Goal: Find specific page/section: Find specific page/section

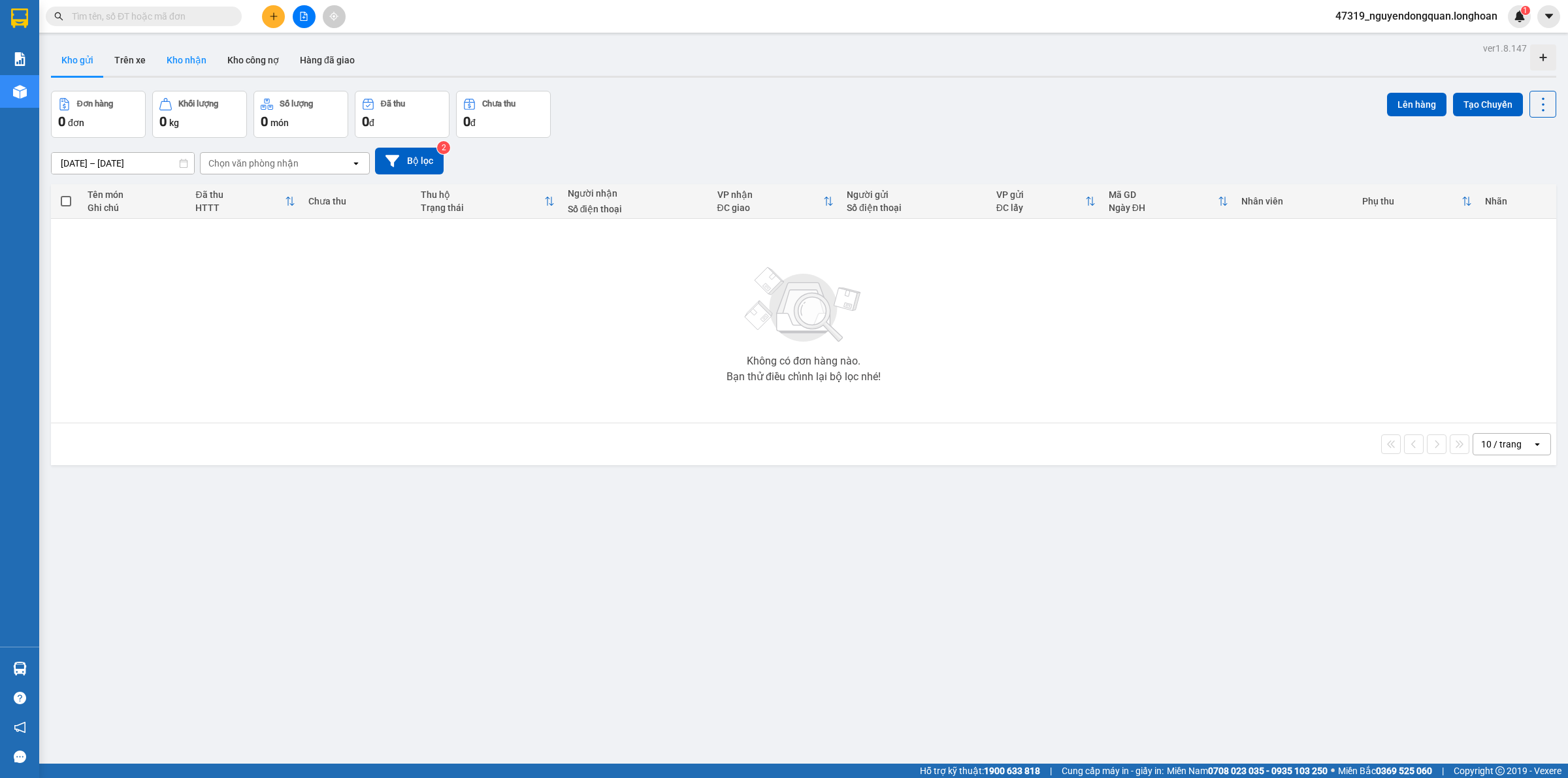
click at [206, 59] on button "Kho nhận" at bounding box center [186, 59] width 61 height 31
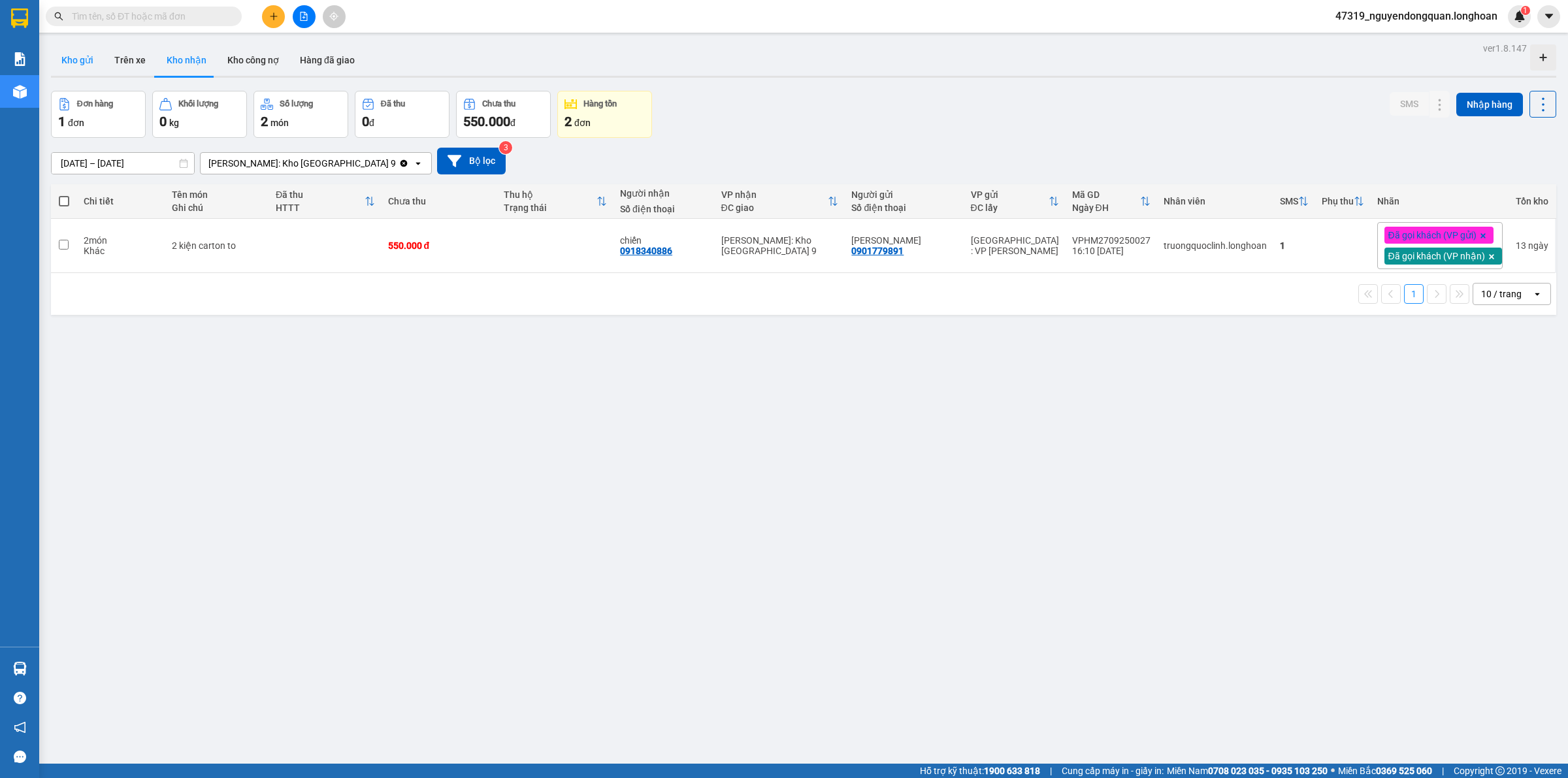
click at [96, 57] on button "Kho gửi" at bounding box center [77, 59] width 53 height 31
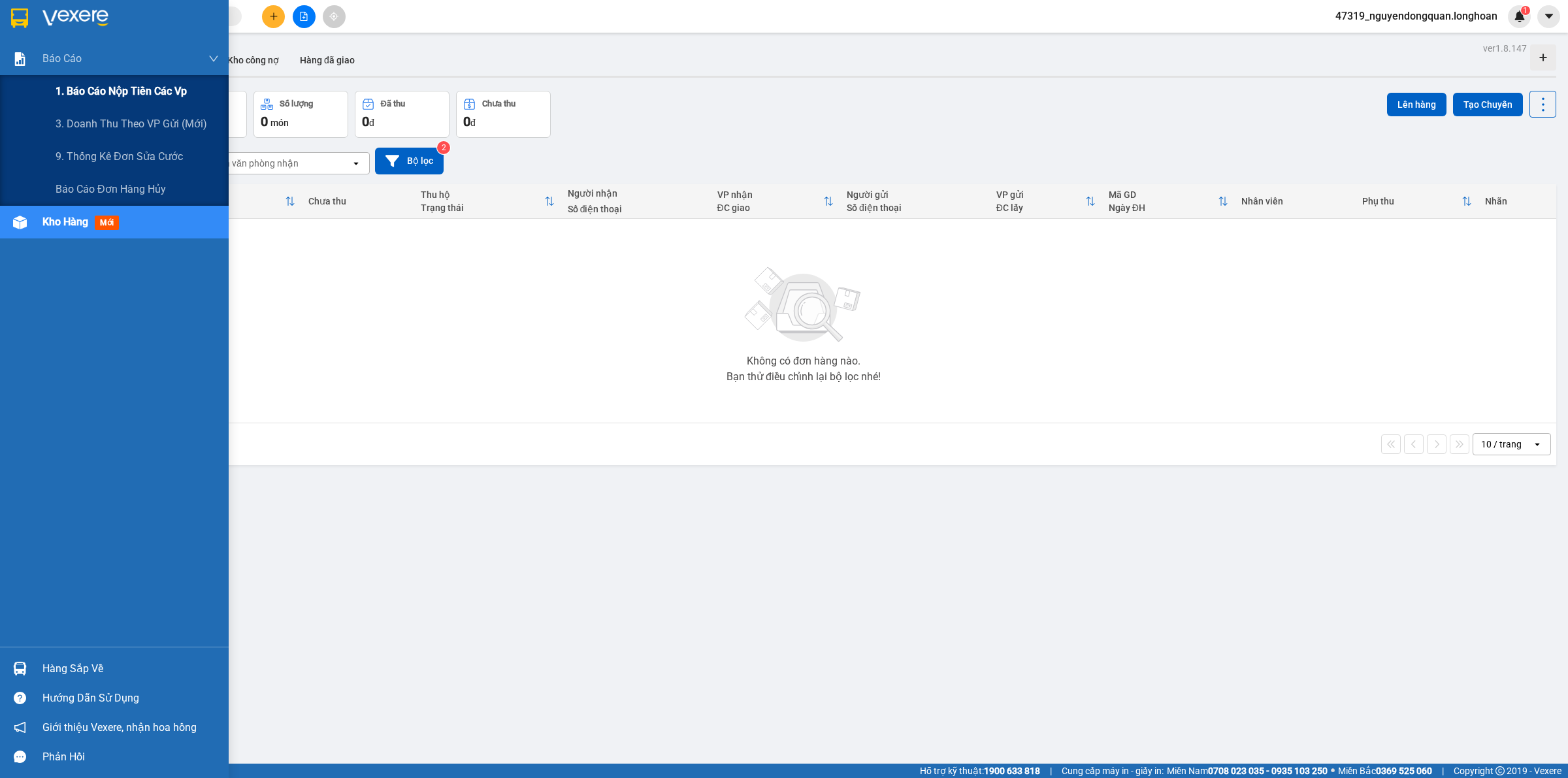
click at [61, 83] on span "1. Báo cáo nộp tiền các vp" at bounding box center [121, 91] width 131 height 17
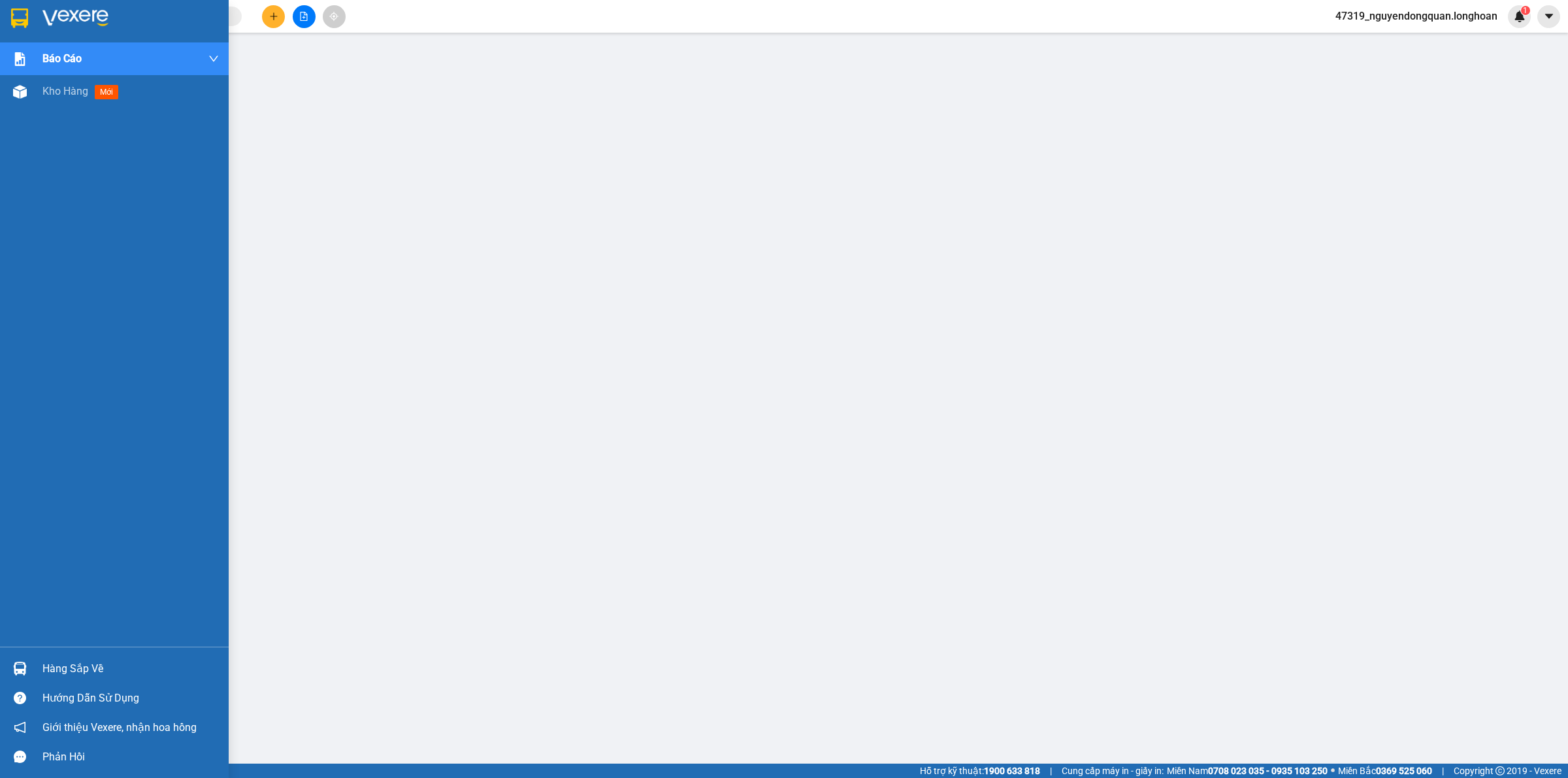
click at [4, 17] on div at bounding box center [114, 21] width 229 height 43
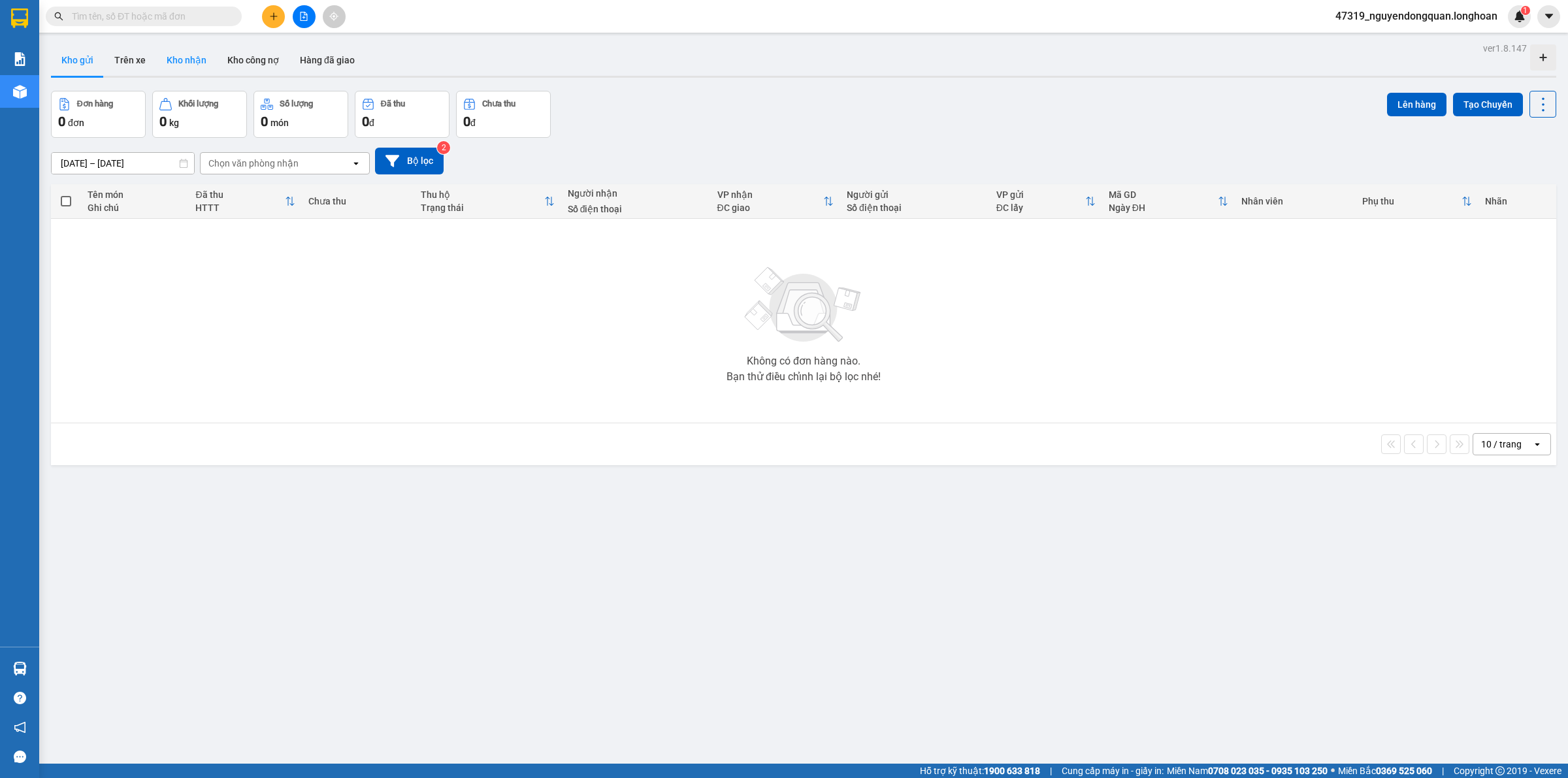
click at [188, 52] on button "Kho nhận" at bounding box center [186, 59] width 61 height 31
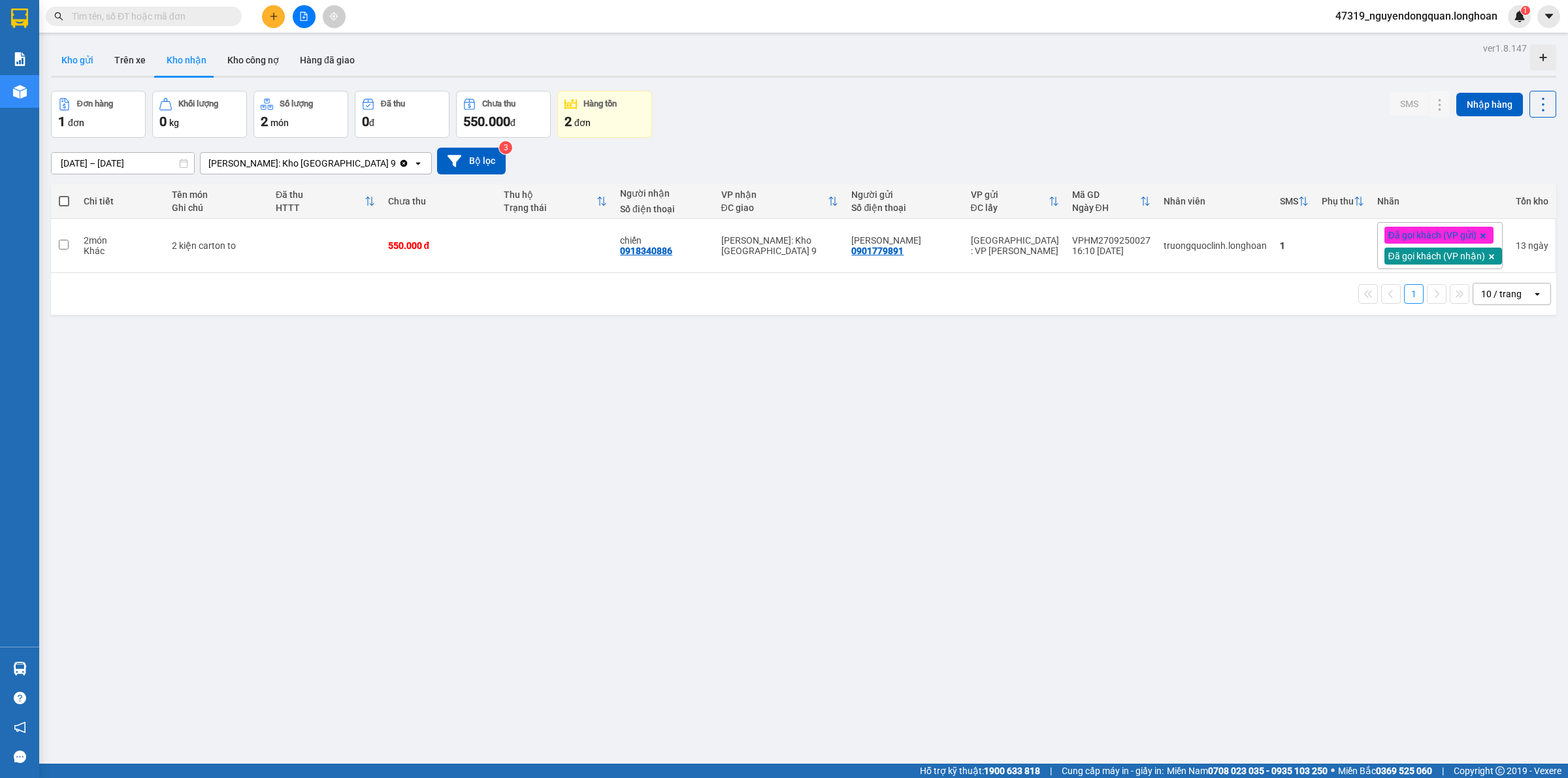
click at [90, 69] on button "Kho gửi" at bounding box center [77, 59] width 53 height 31
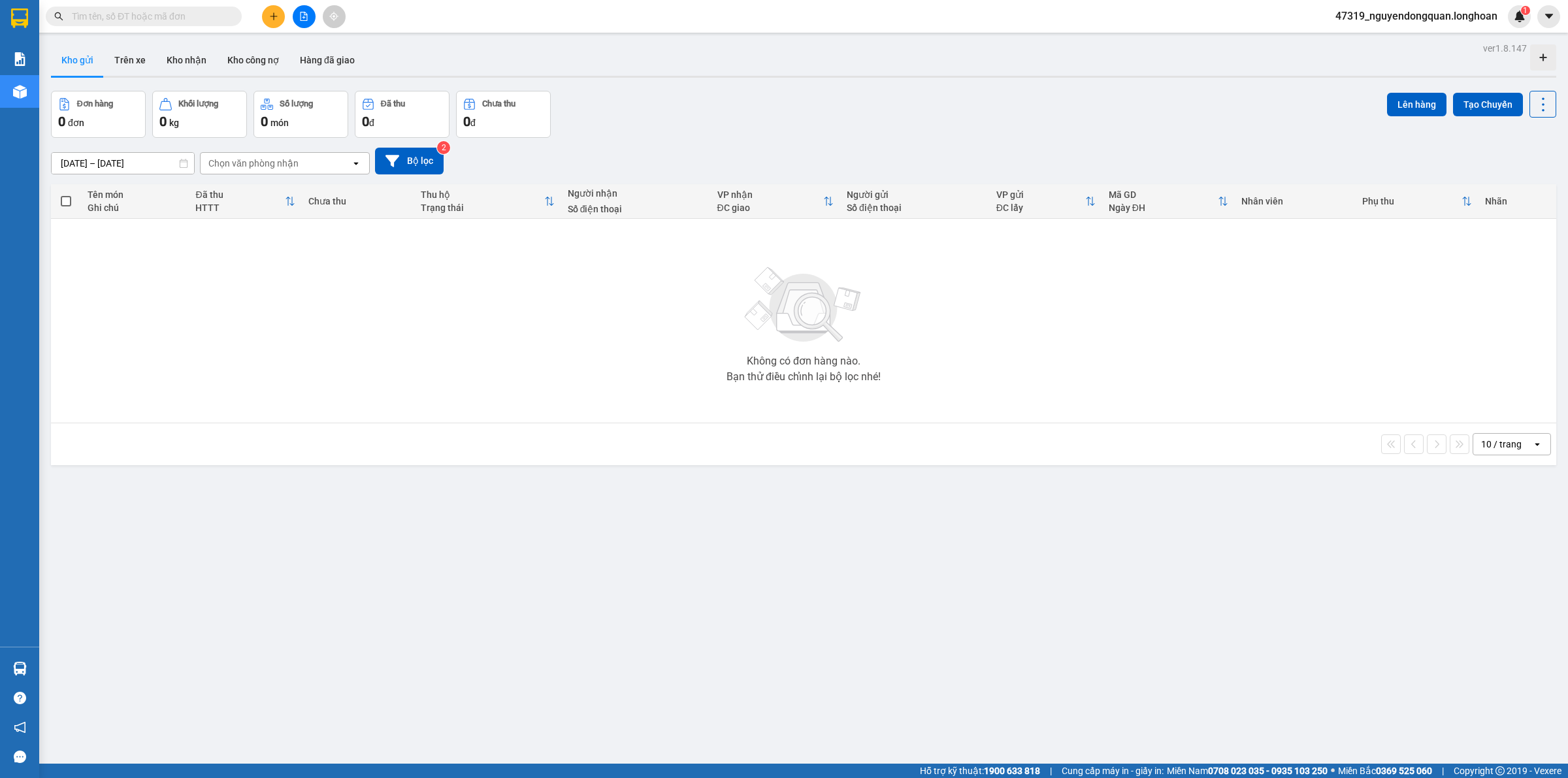
click at [278, 338] on div "Không có đơn hàng nào. Bạn thử điều chỉnh lại bộ lọc nhé!" at bounding box center [803, 320] width 1492 height 196
